Goal: Find specific page/section: Find specific page/section

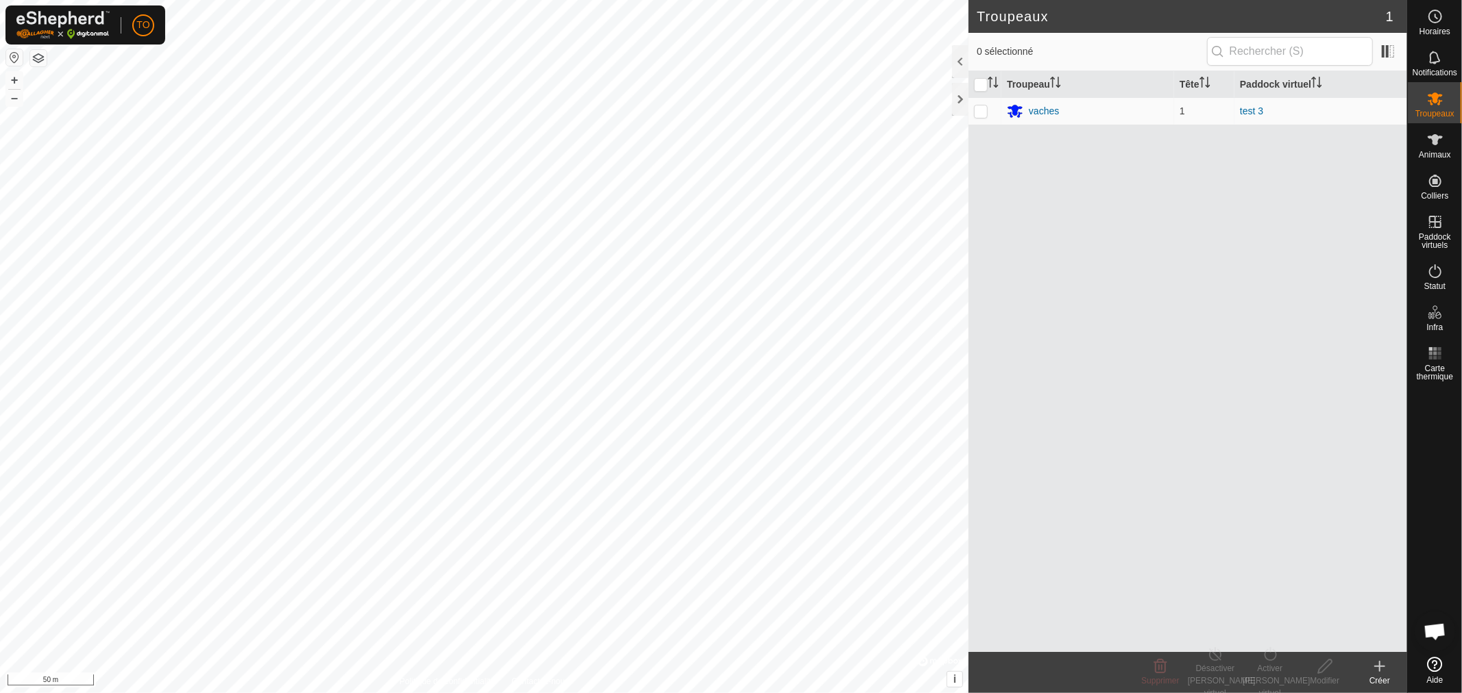
click at [1427, 667] on icon at bounding box center [1434, 664] width 15 height 15
click at [7, 55] on button "button" at bounding box center [14, 57] width 16 height 16
click at [984, 113] on p-checkbox at bounding box center [981, 111] width 14 height 11
checkbox input "true"
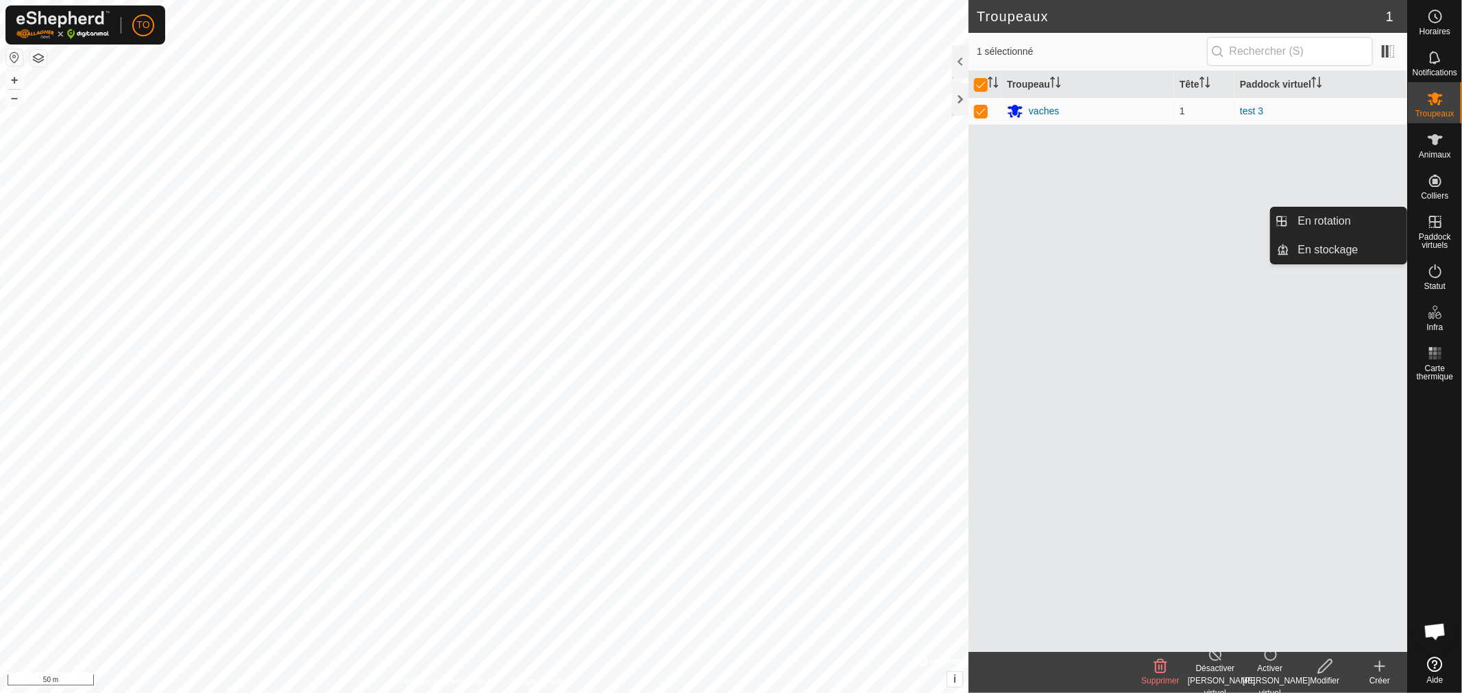
drag, startPoint x: 1442, startPoint y: 252, endPoint x: 1442, endPoint y: 236, distance: 16.5
click at [1442, 236] on span "Paddock virtuels" at bounding box center [1434, 241] width 47 height 16
click at [1332, 226] on link "En rotation" at bounding box center [1348, 221] width 117 height 27
